Goal: Task Accomplishment & Management: Manage account settings

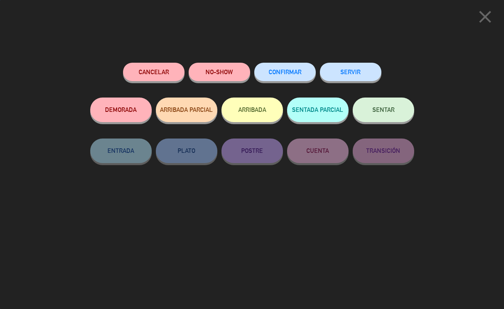
click at [347, 71] on button "SERVIR" at bounding box center [350, 72] width 61 height 18
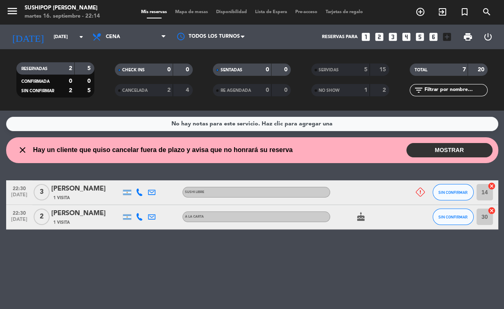
click at [463, 148] on button "MOSTRAR" at bounding box center [449, 150] width 86 height 14
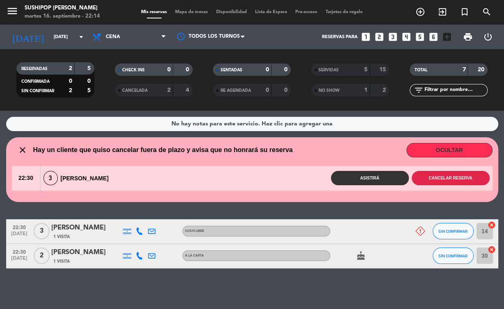
click at [466, 177] on button "Cancelar reserva" at bounding box center [450, 178] width 78 height 14
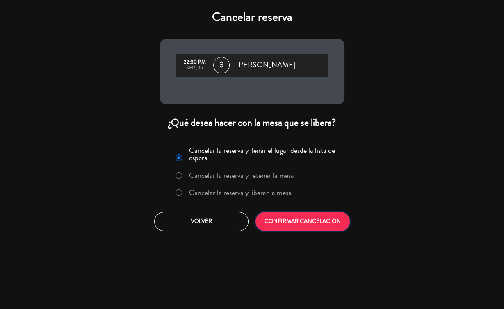
click at [329, 222] on button "CONFIRMAR CANCELACIÓN" at bounding box center [302, 221] width 94 height 19
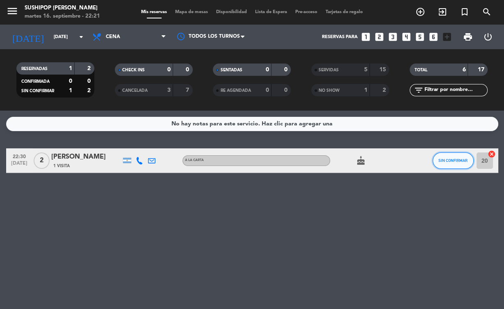
click at [445, 161] on span "SIN CONFIRMAR" at bounding box center [452, 160] width 29 height 5
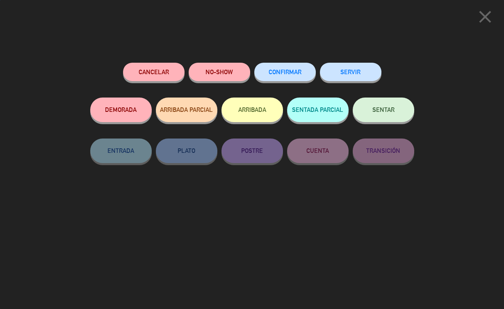
click at [346, 71] on button "SERVIR" at bounding box center [350, 72] width 61 height 18
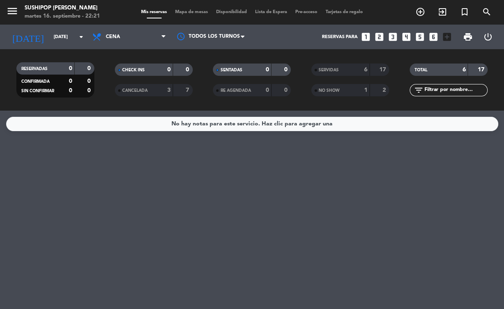
click at [279, 73] on div "0" at bounding box center [281, 69] width 16 height 9
click at [382, 66] on div "17" at bounding box center [380, 69] width 16 height 9
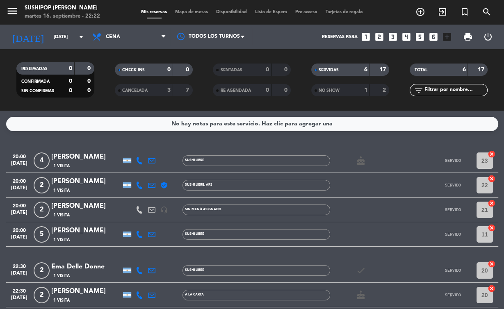
click at [379, 71] on div "17" at bounding box center [380, 69] width 16 height 9
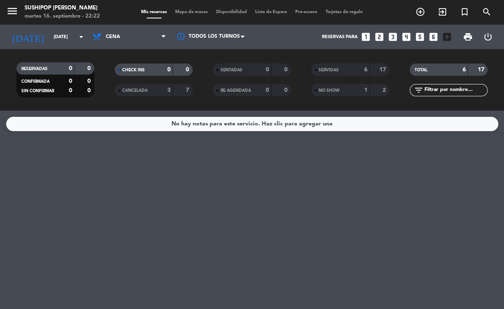
click at [63, 37] on input "[DATE]" at bounding box center [81, 37] width 63 height 14
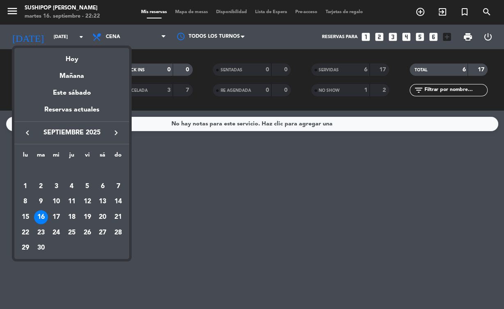
click at [88, 83] on div "Este sábado" at bounding box center [71, 93] width 115 height 23
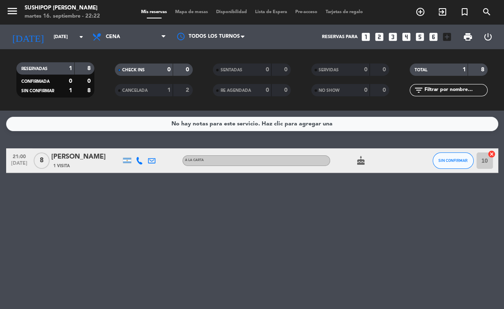
click at [61, 39] on input "[DATE]" at bounding box center [81, 37] width 63 height 14
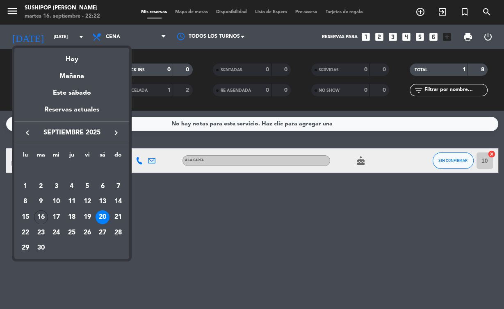
click at [83, 75] on div "Mañana" at bounding box center [71, 73] width 115 height 17
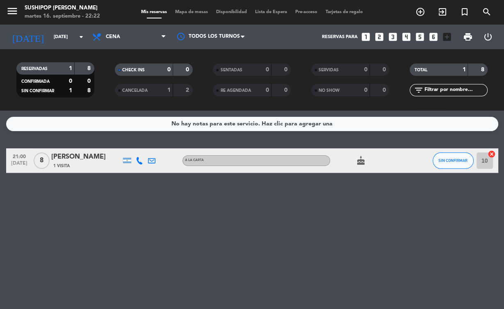
type input "[DATE]"
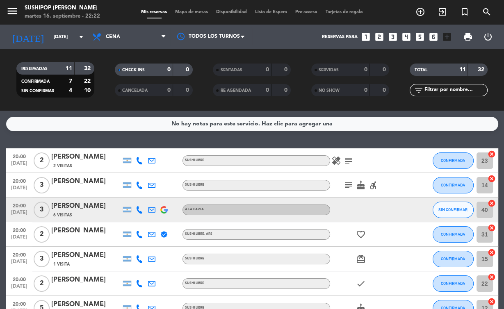
click at [351, 161] on icon "subject" at bounding box center [348, 161] width 10 height 10
